Goal: Task Accomplishment & Management: Use online tool/utility

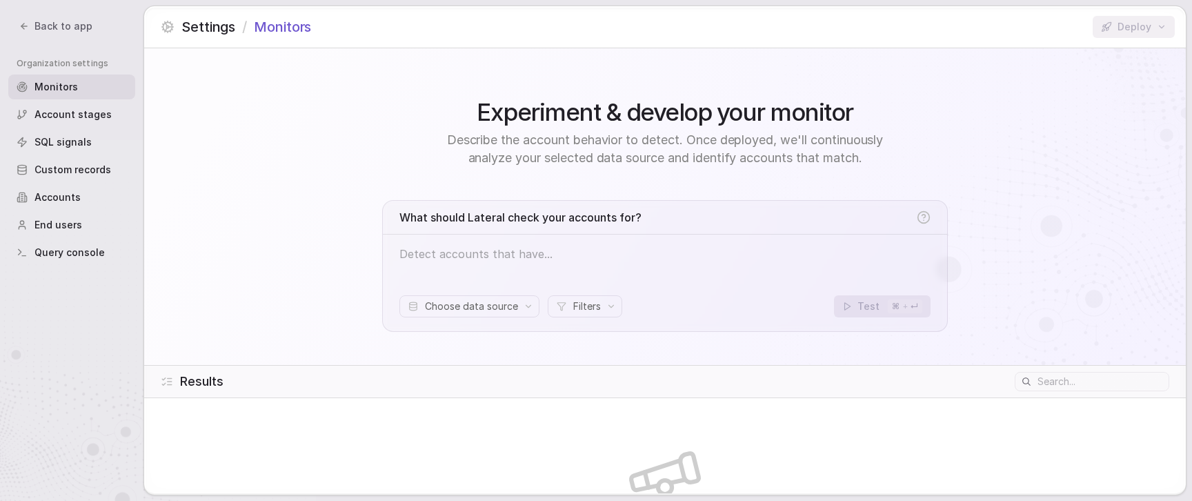
click at [324, 97] on div "Experiment & develop your monitor Describe the account behavior to detect. Once…" at bounding box center [665, 206] width 1042 height 317
click at [298, 219] on div "Experiment & develop your monitor Describe the account behavior to detect. Once…" at bounding box center [665, 206] width 1042 height 317
